Goal: Task Accomplishment & Management: Manage account settings

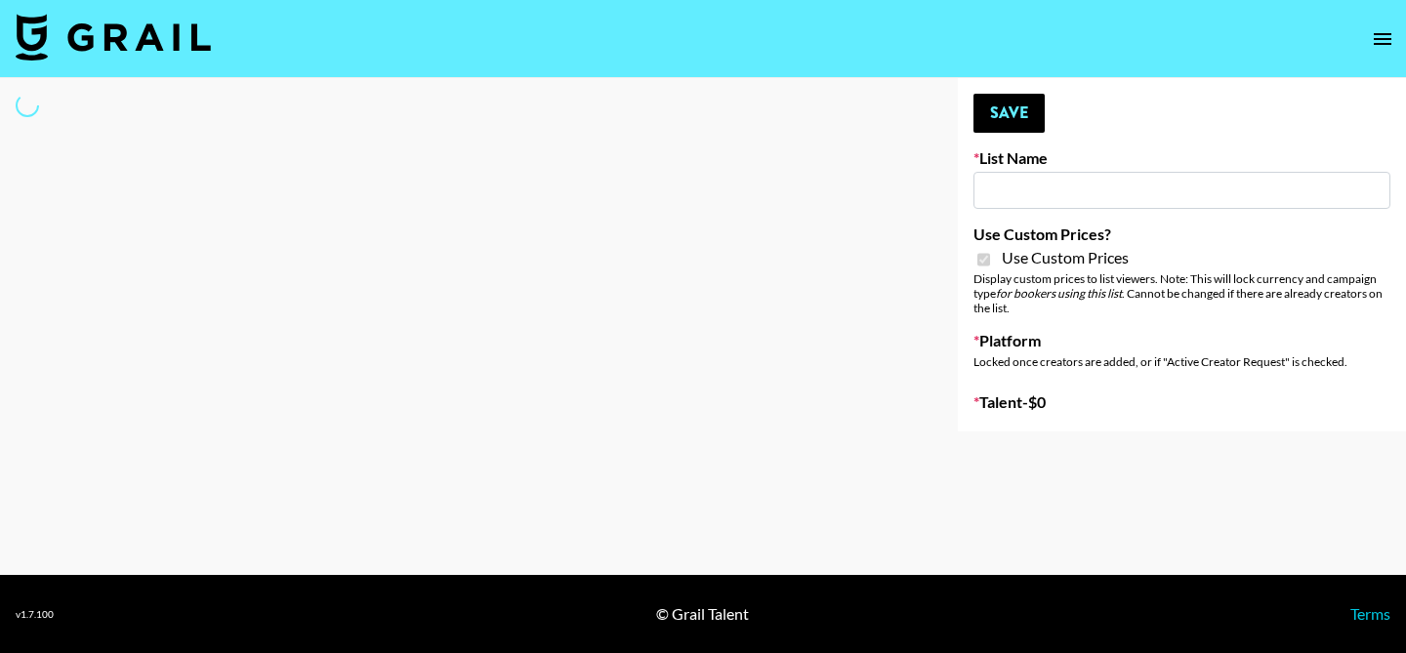
type input "Laifen (TikTok)"
checkbox input "true"
select select "Brand"
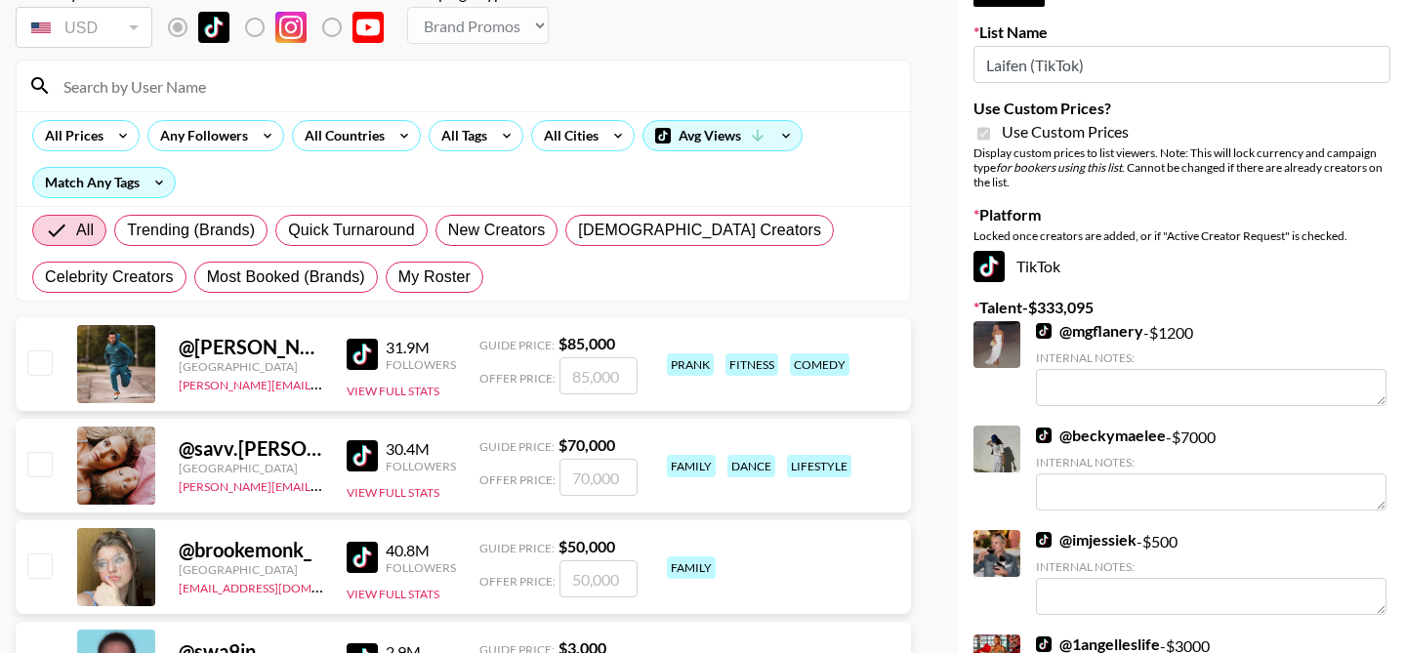
scroll to position [137, 0]
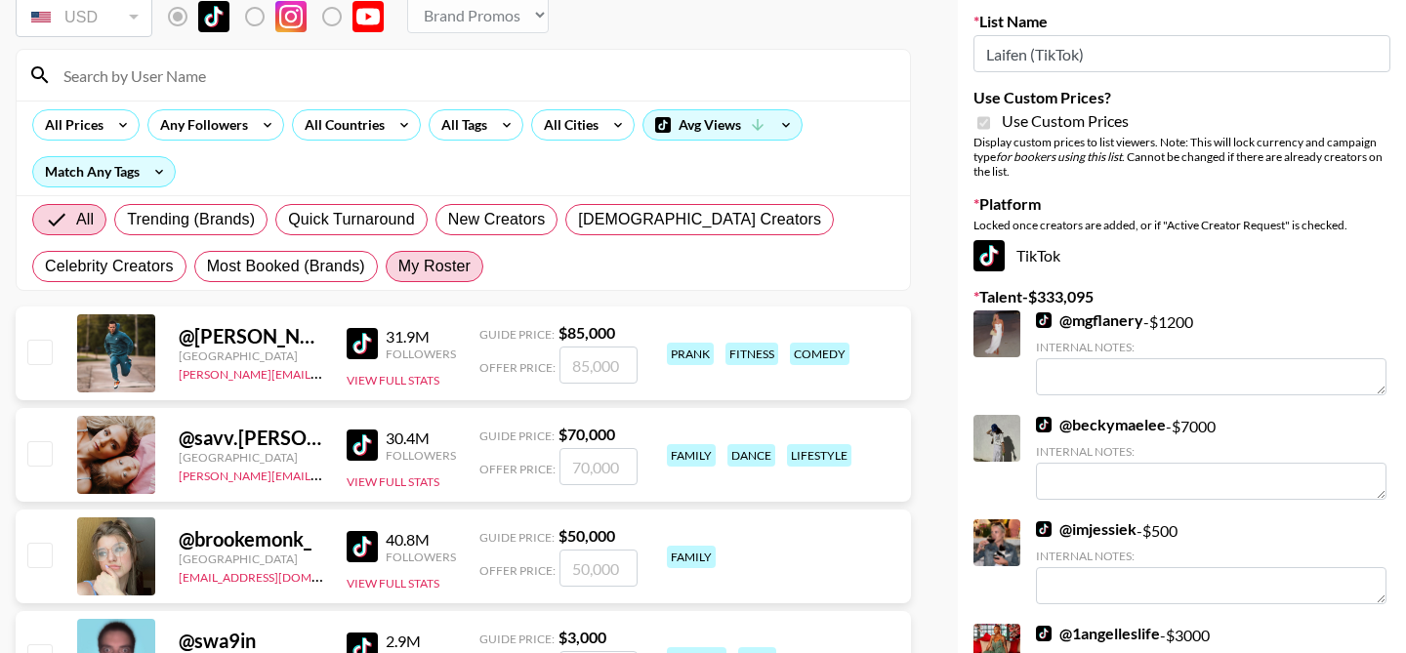
click at [430, 252] on label "My Roster" at bounding box center [435, 266] width 98 height 31
click at [398, 266] on input "My Roster" at bounding box center [398, 266] width 0 height 0
radio input "true"
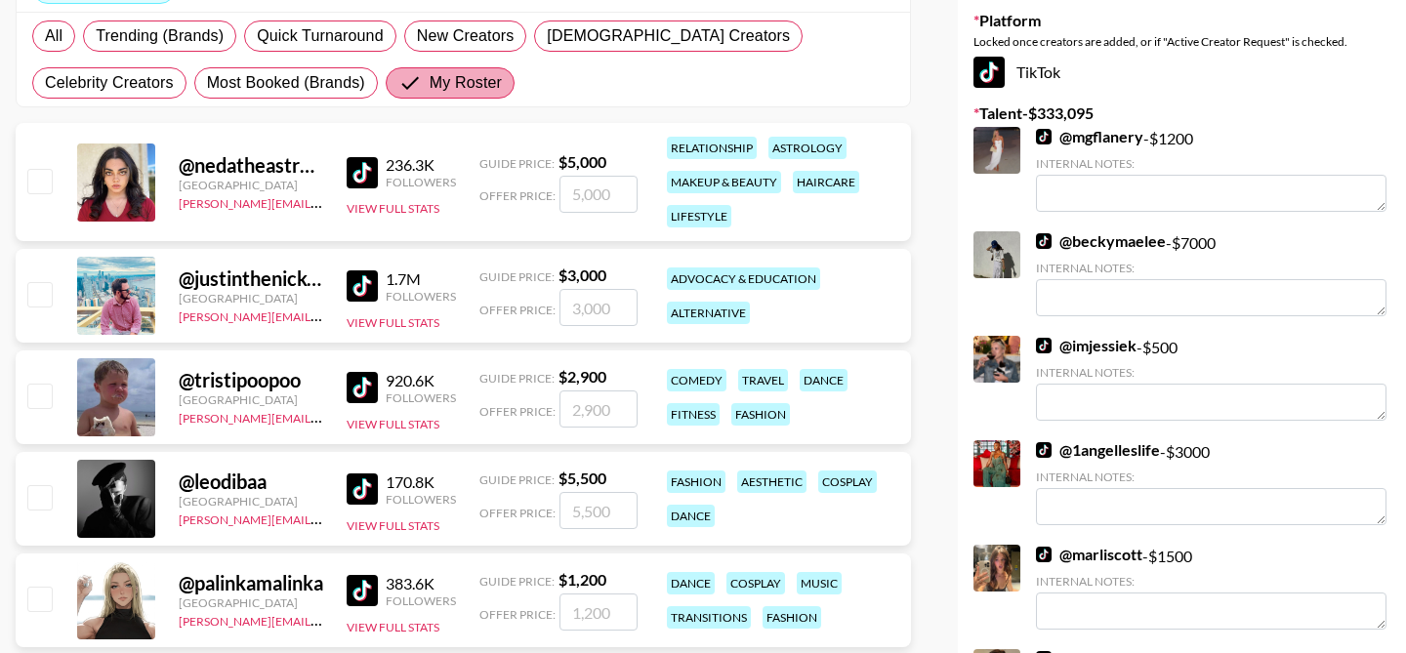
scroll to position [428, 0]
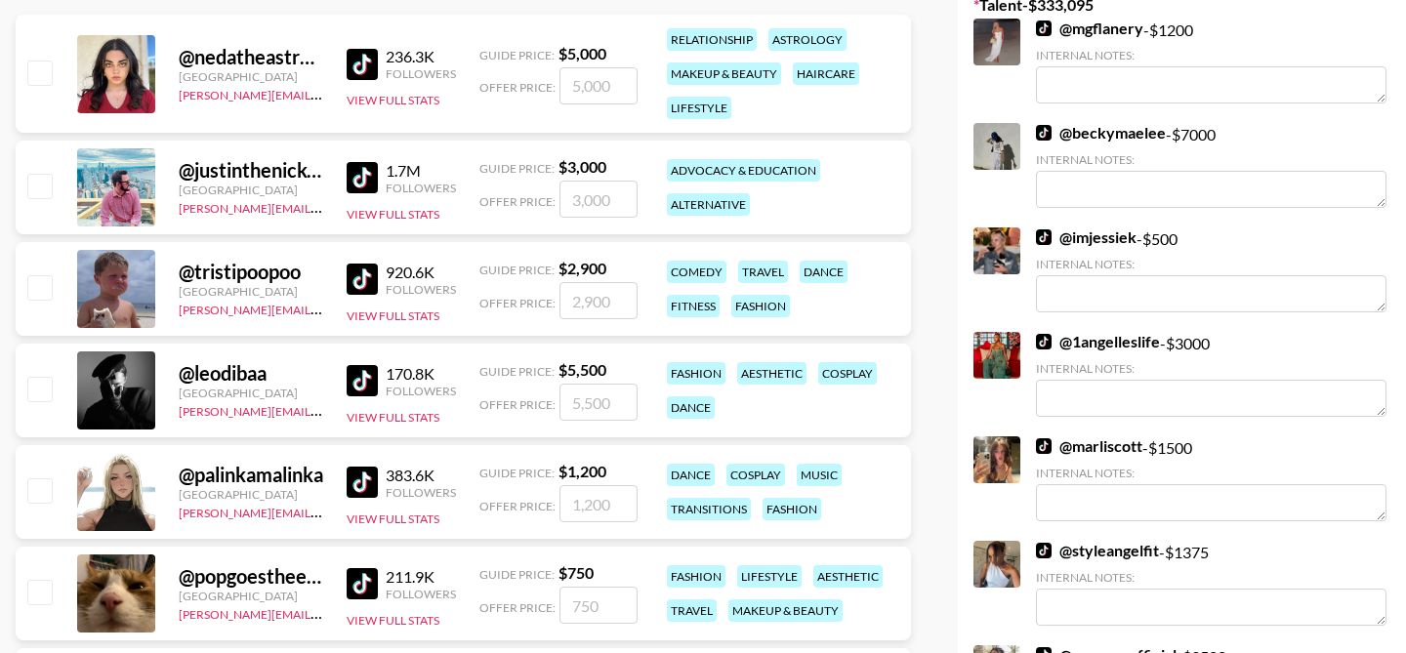
click at [29, 67] on input "checkbox" at bounding box center [38, 72] width 23 height 23
checkbox input "true"
type input "5000"
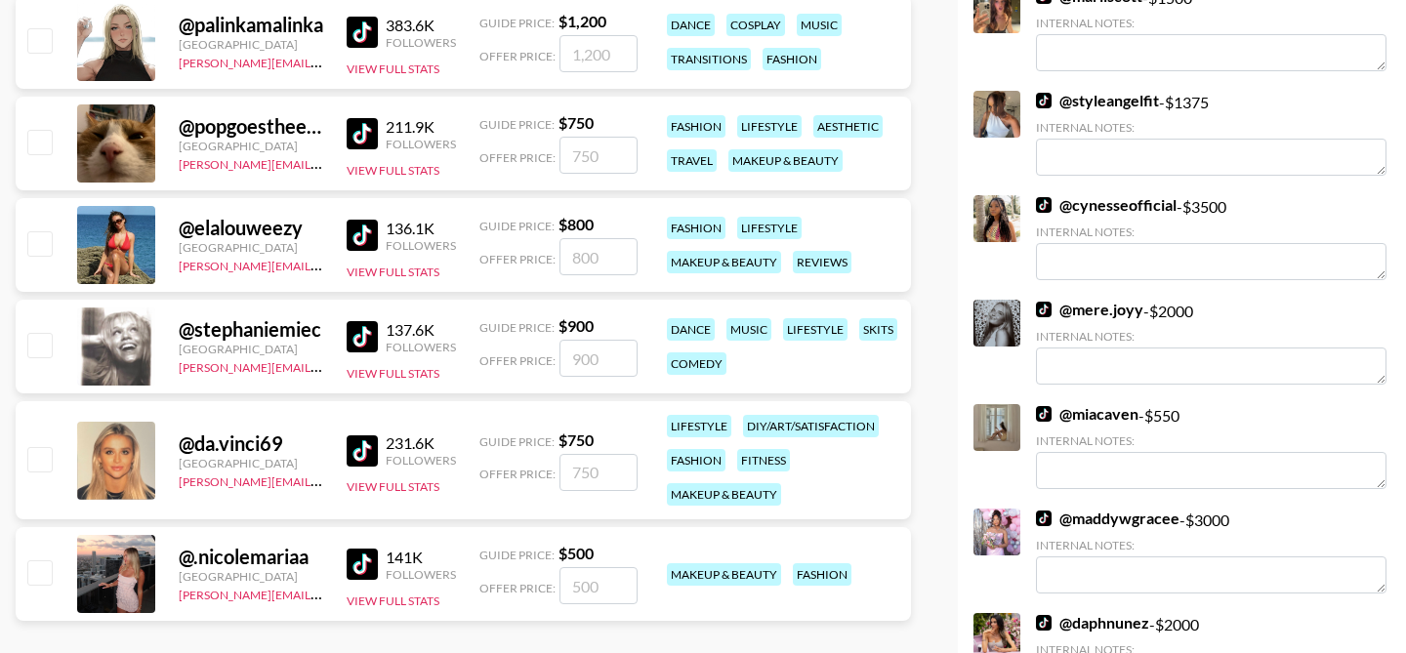
scroll to position [894, 0]
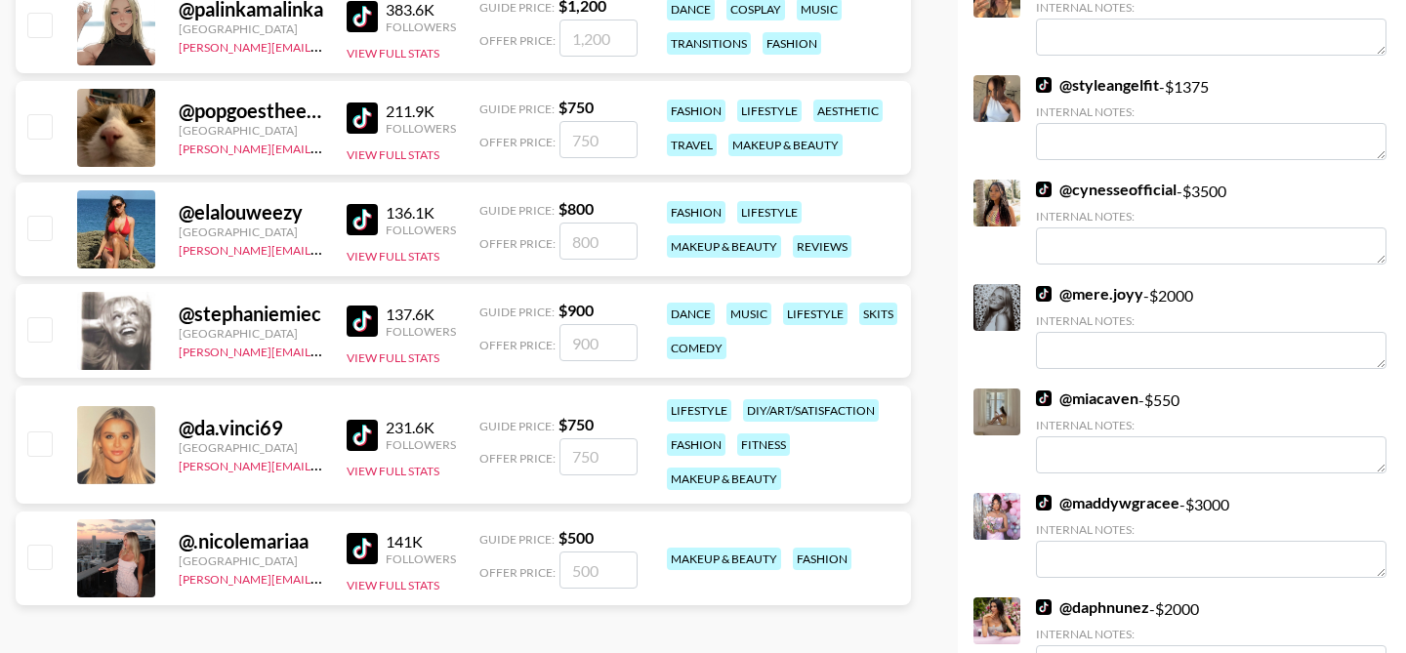
click at [34, 338] on input "checkbox" at bounding box center [38, 328] width 23 height 23
checkbox input "true"
type input "900"
click at [39, 559] on input "checkbox" at bounding box center [38, 556] width 23 height 23
checkbox input "true"
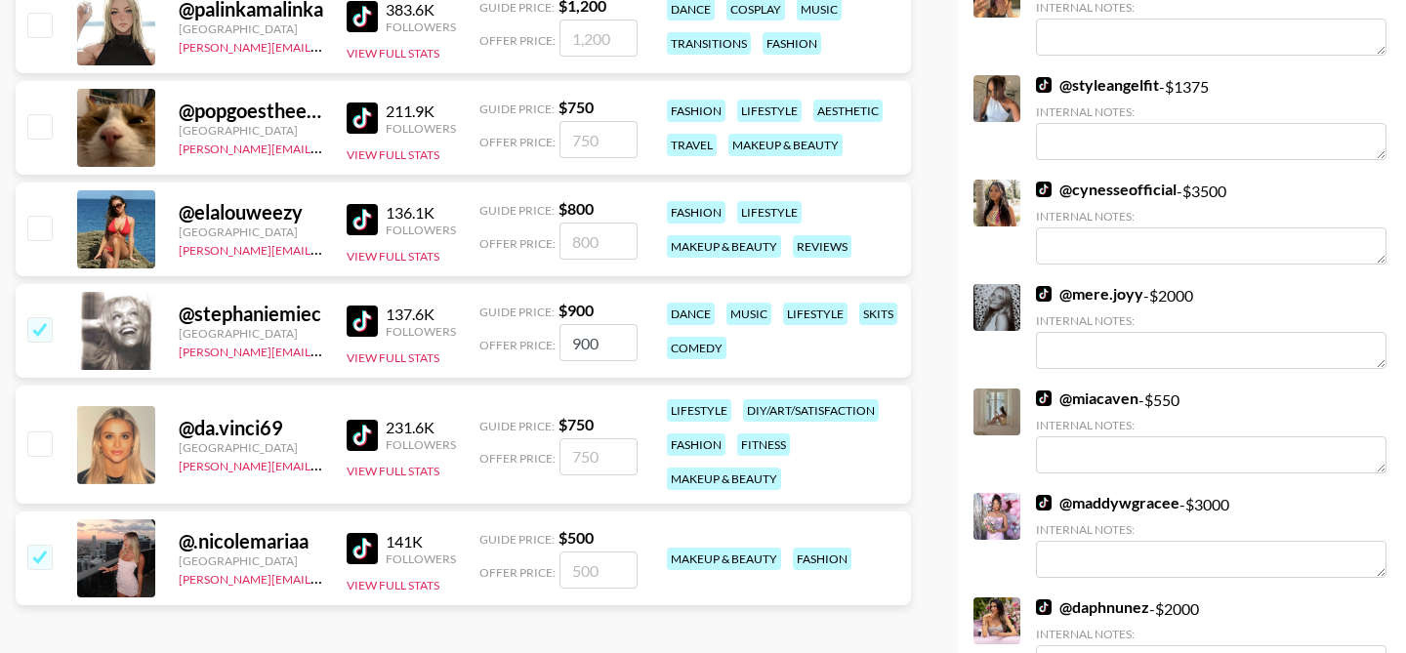
type input "500"
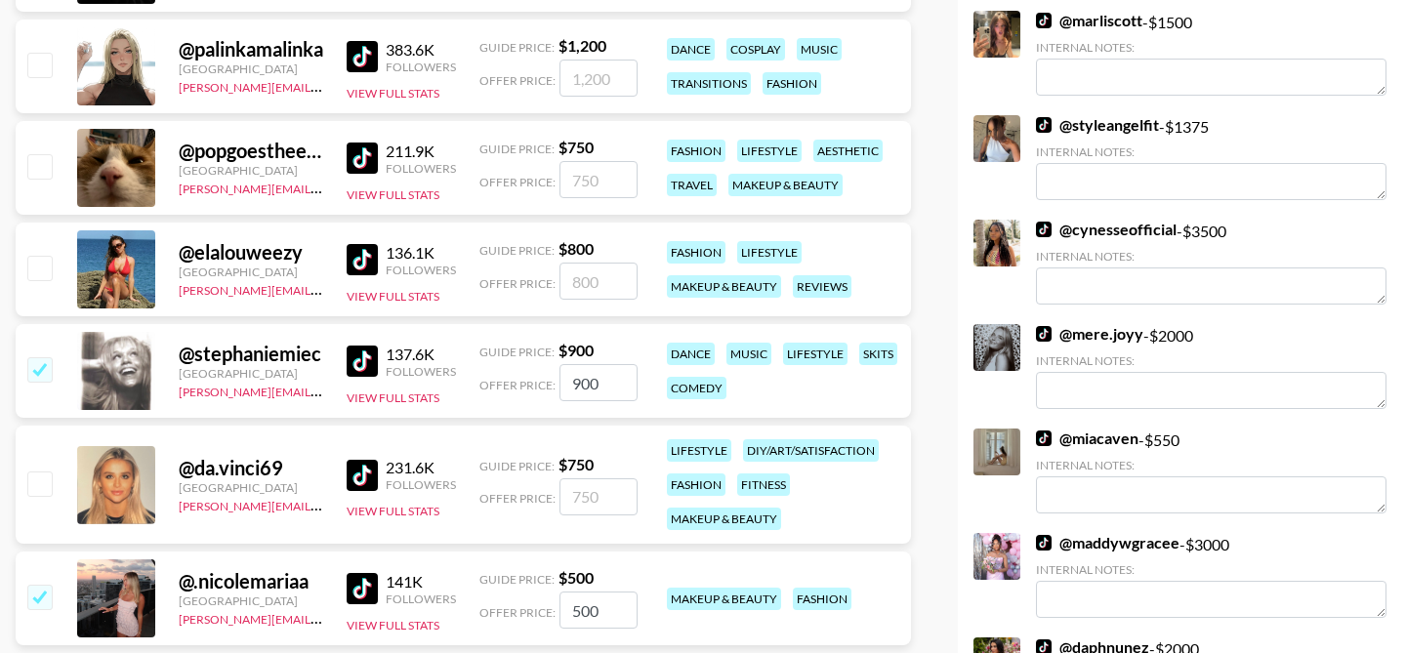
scroll to position [853, 0]
click at [43, 169] on input "checkbox" at bounding box center [38, 166] width 23 height 23
checkbox input "true"
type input "750"
click at [38, 267] on input "checkbox" at bounding box center [38, 268] width 23 height 23
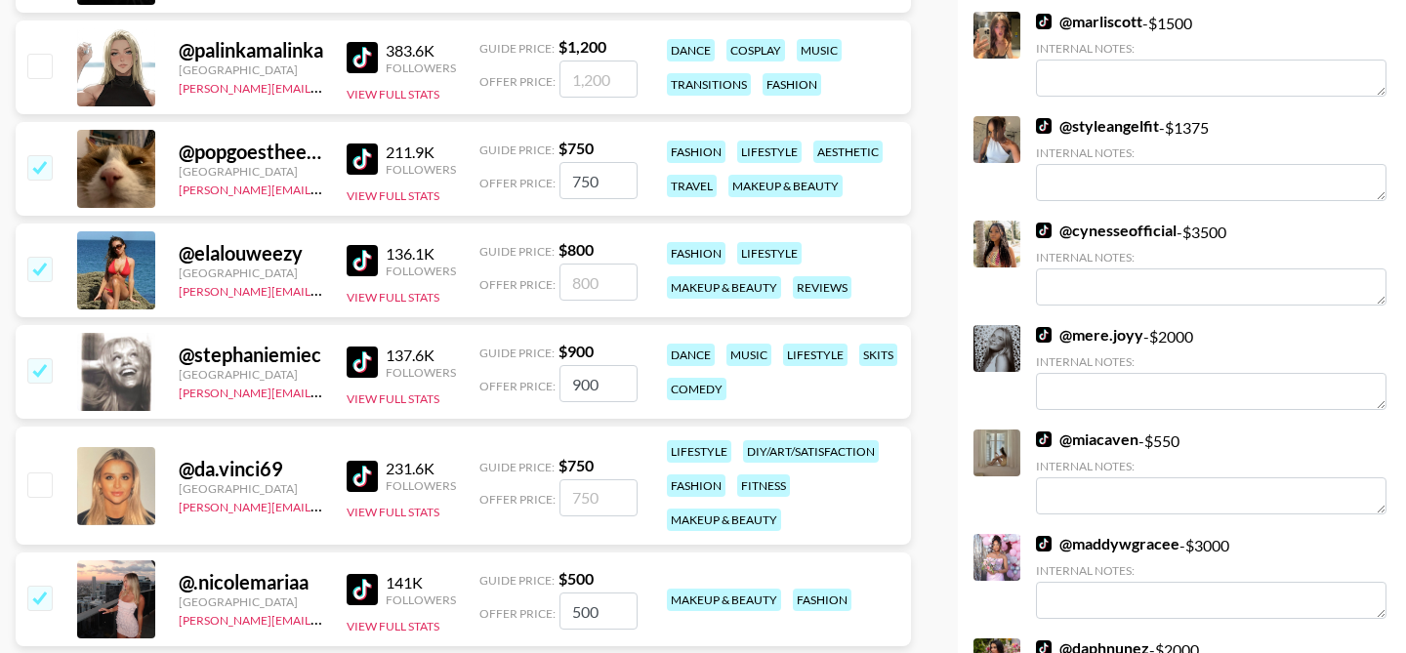
checkbox input "true"
type input "800"
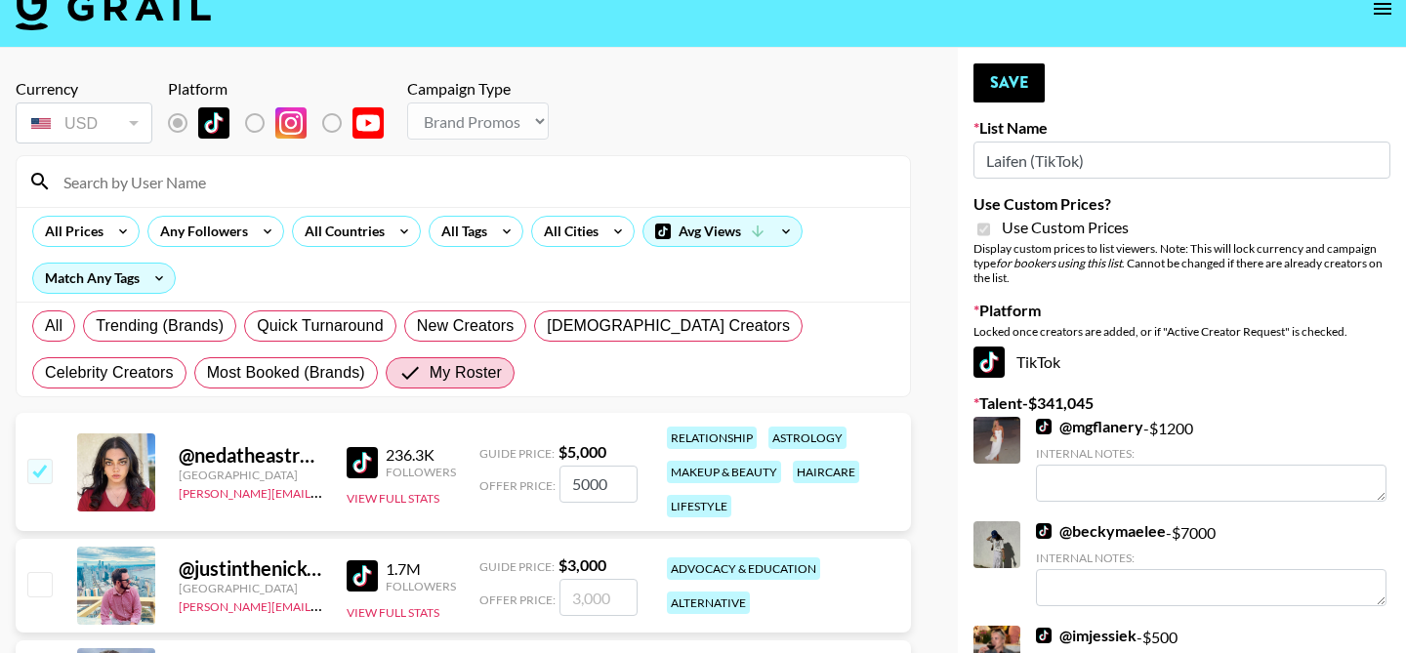
scroll to position [0, 0]
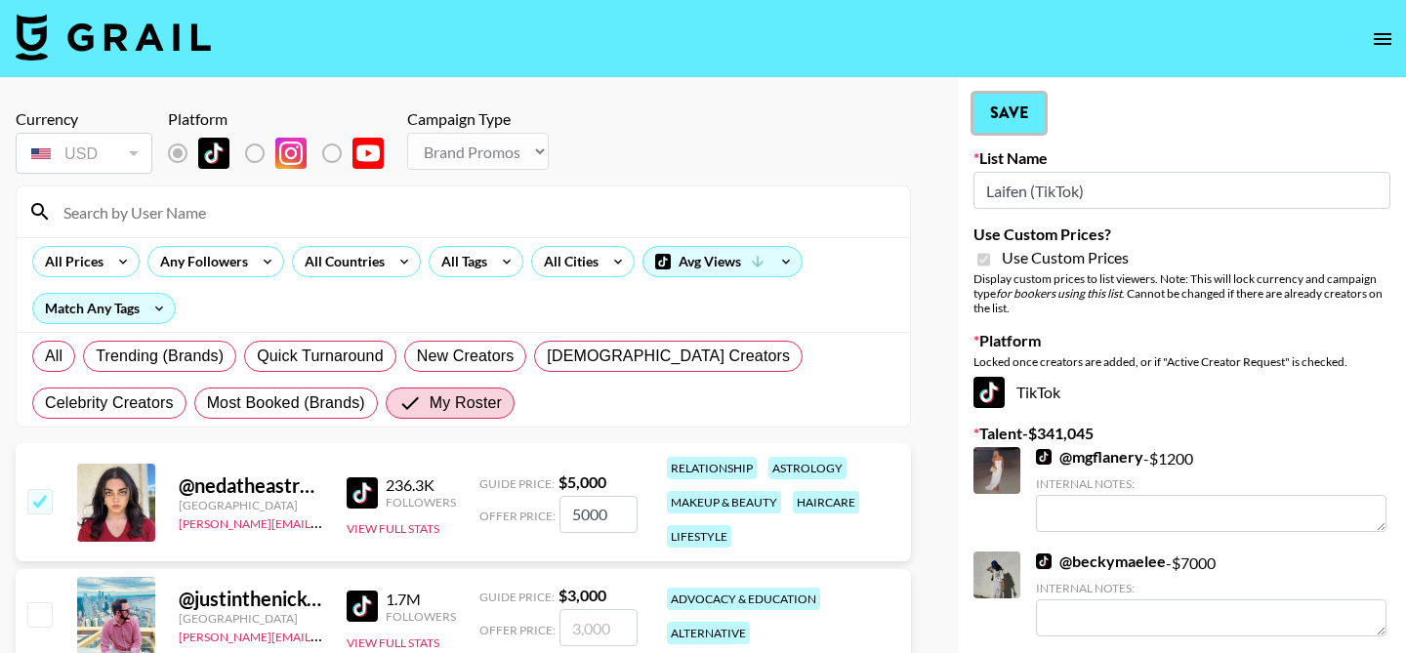
click at [1007, 115] on button "Save" at bounding box center [1008, 113] width 71 height 39
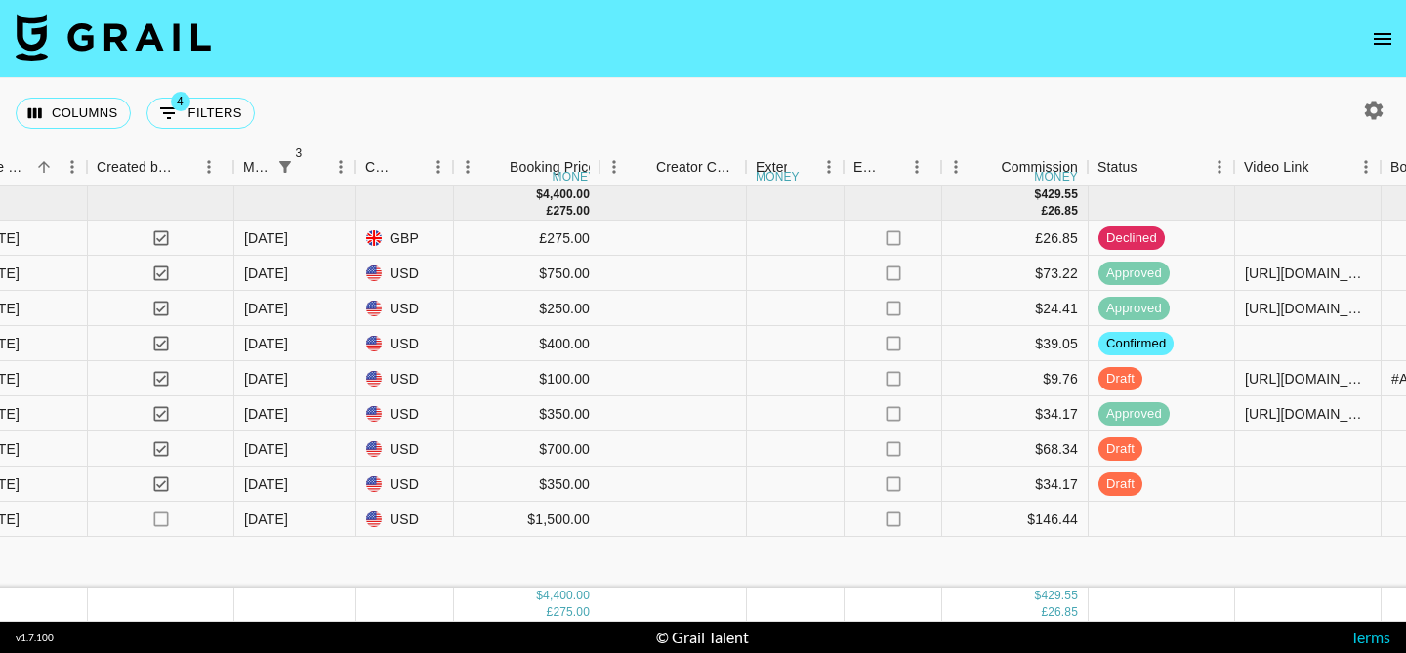
scroll to position [0, 1367]
